Goal: Download file/media

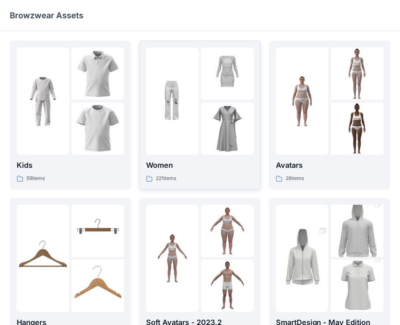
click at [198, 147] on div at bounding box center [172, 101] width 52 height 107
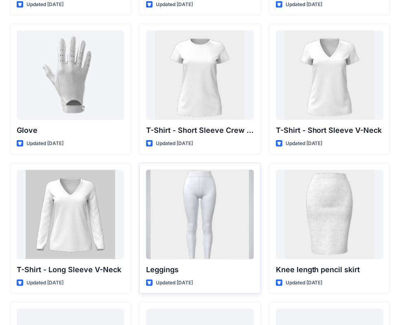
scroll to position [6341, 0]
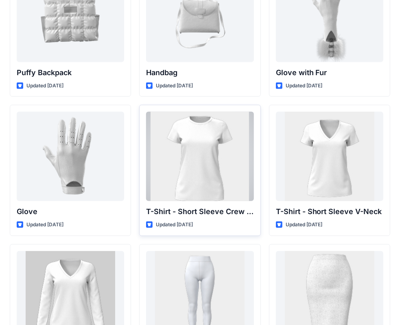
click at [224, 174] on div at bounding box center [199, 156] width 107 height 89
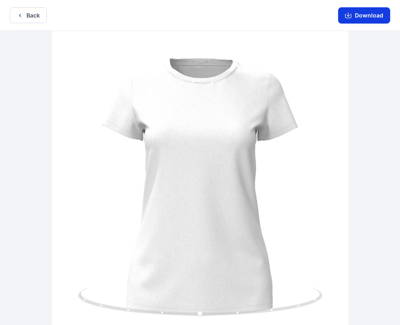
click at [362, 17] on button "Download" at bounding box center [364, 15] width 52 height 16
